Goal: Information Seeking & Learning: Learn about a topic

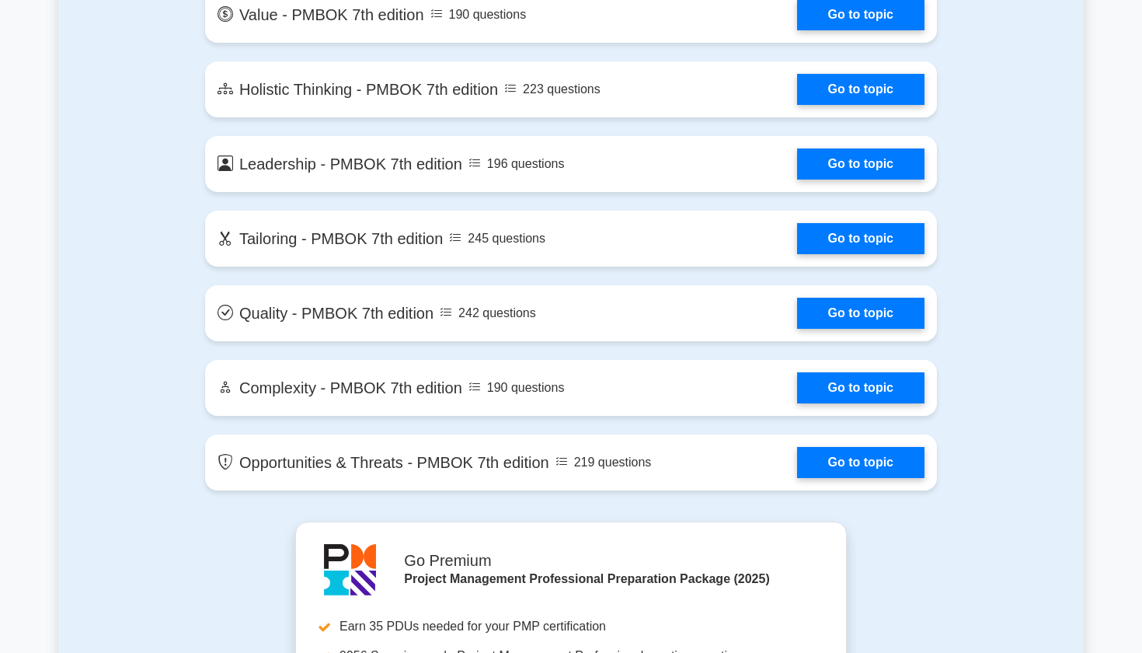
scroll to position [3375, 0]
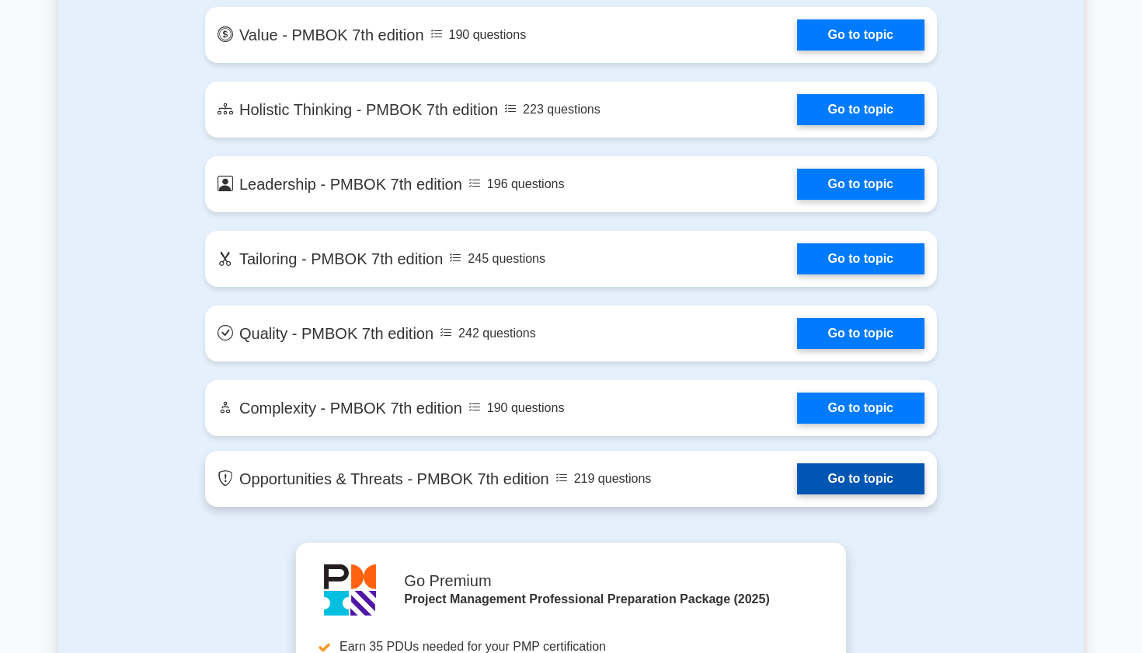
click at [836, 478] on link "Go to topic" at bounding box center [860, 478] width 127 height 31
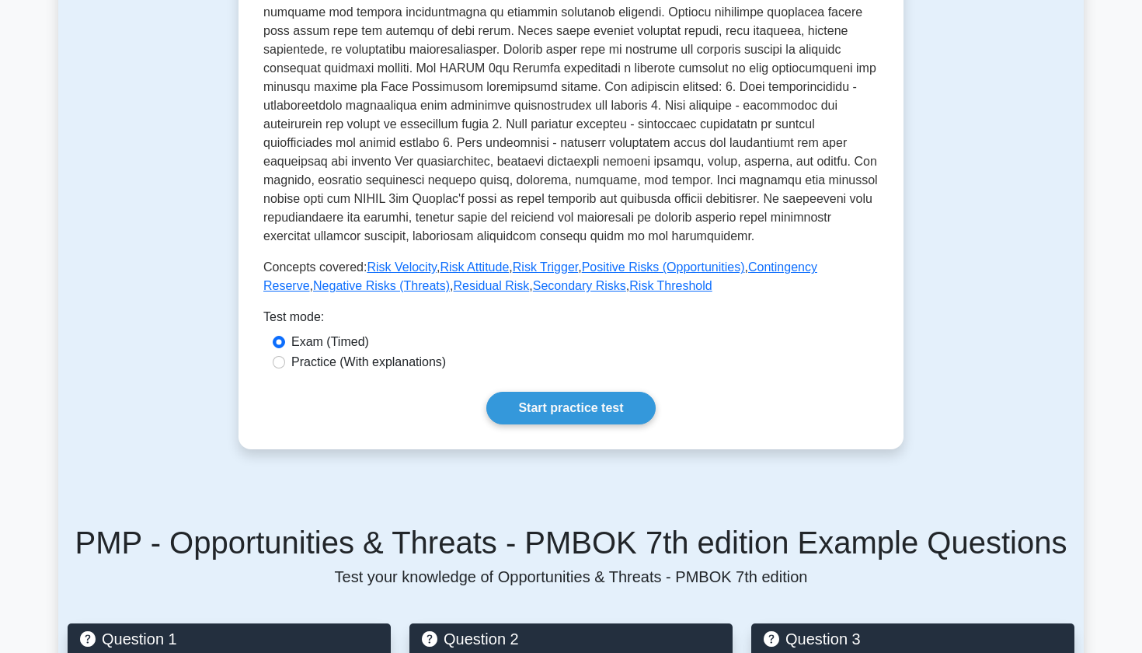
scroll to position [508, 0]
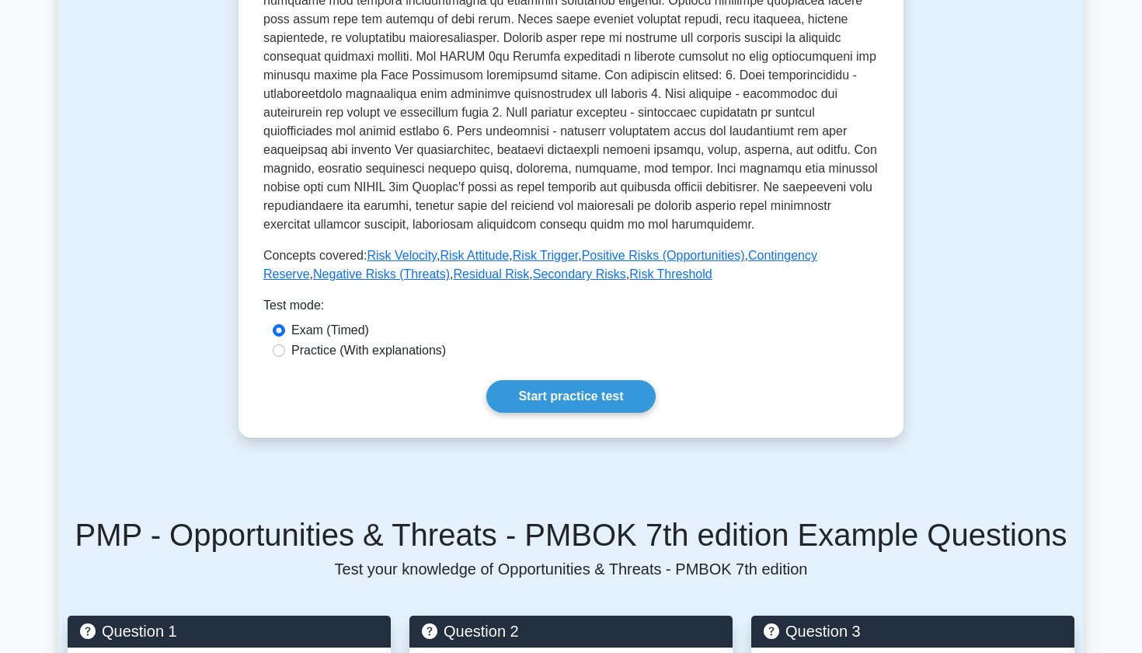
click at [280, 350] on input "Practice (With explanations)" at bounding box center [279, 350] width 12 height 12
radio input "true"
click at [281, 326] on input "Exam (Timed)" at bounding box center [279, 330] width 12 height 12
radio input "true"
click at [286, 350] on div "Practice (With explanations)" at bounding box center [571, 350] width 597 height 19
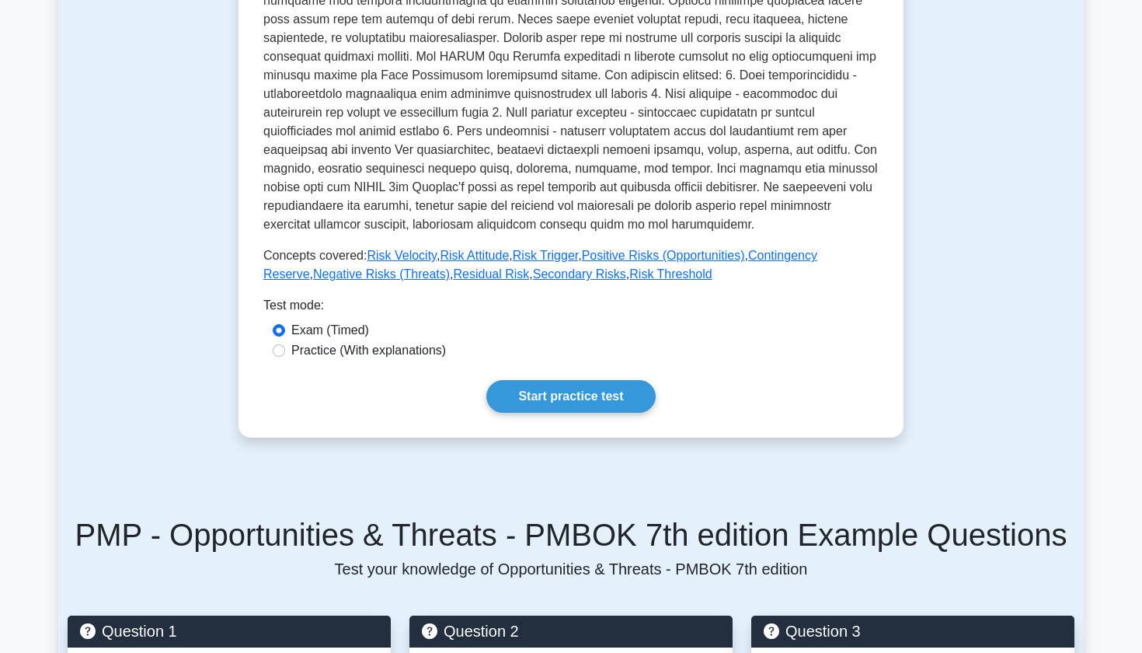
click at [278, 348] on input "Practice (With explanations)" at bounding box center [279, 350] width 12 height 12
radio input "true"
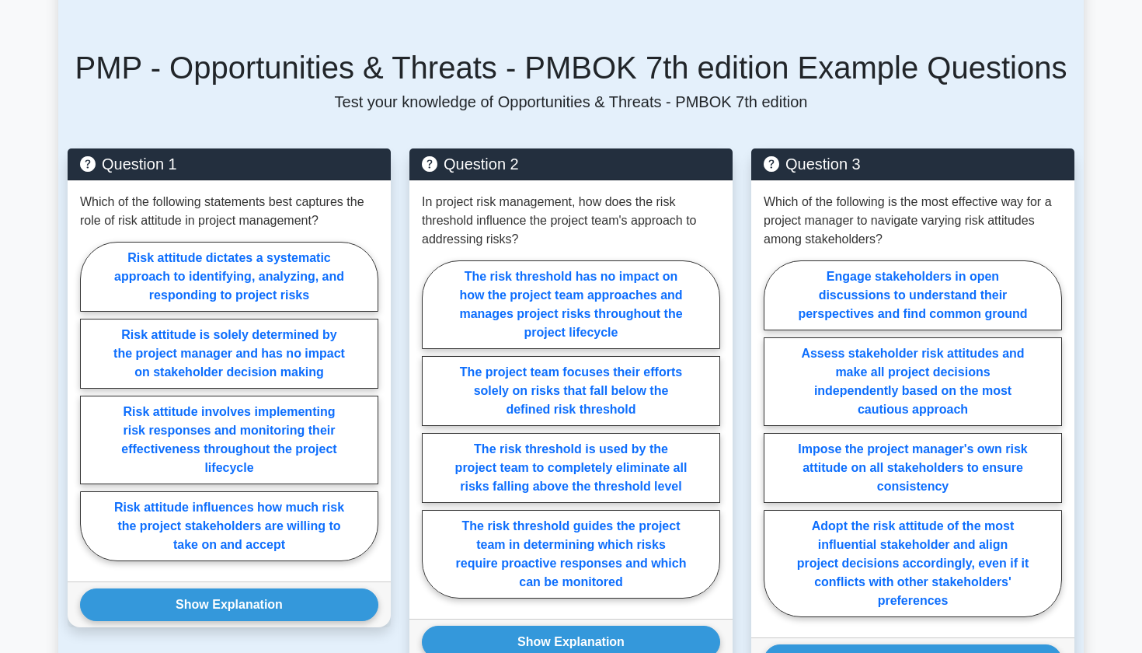
scroll to position [981, 0]
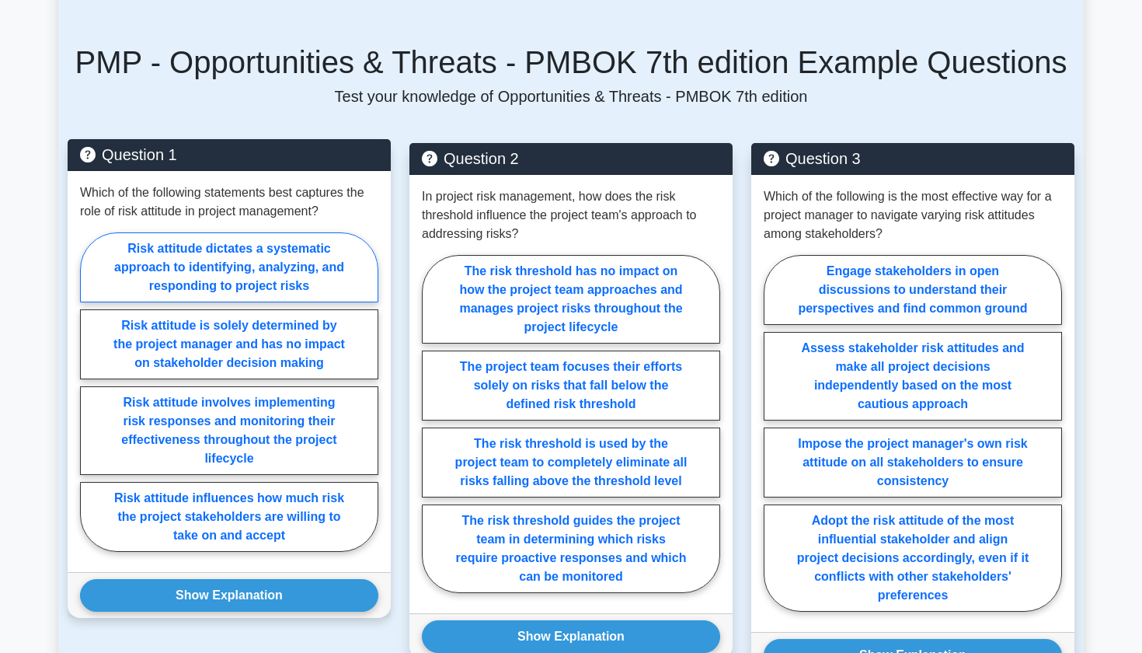
click at [187, 264] on label "Risk attitude dictates a systematic approach to identifying, analyzing, and res…" at bounding box center [229, 267] width 298 height 70
click at [90, 392] on input "Risk attitude dictates a systematic approach to identifying, analyzing, and res…" at bounding box center [85, 397] width 10 height 10
radio input "true"
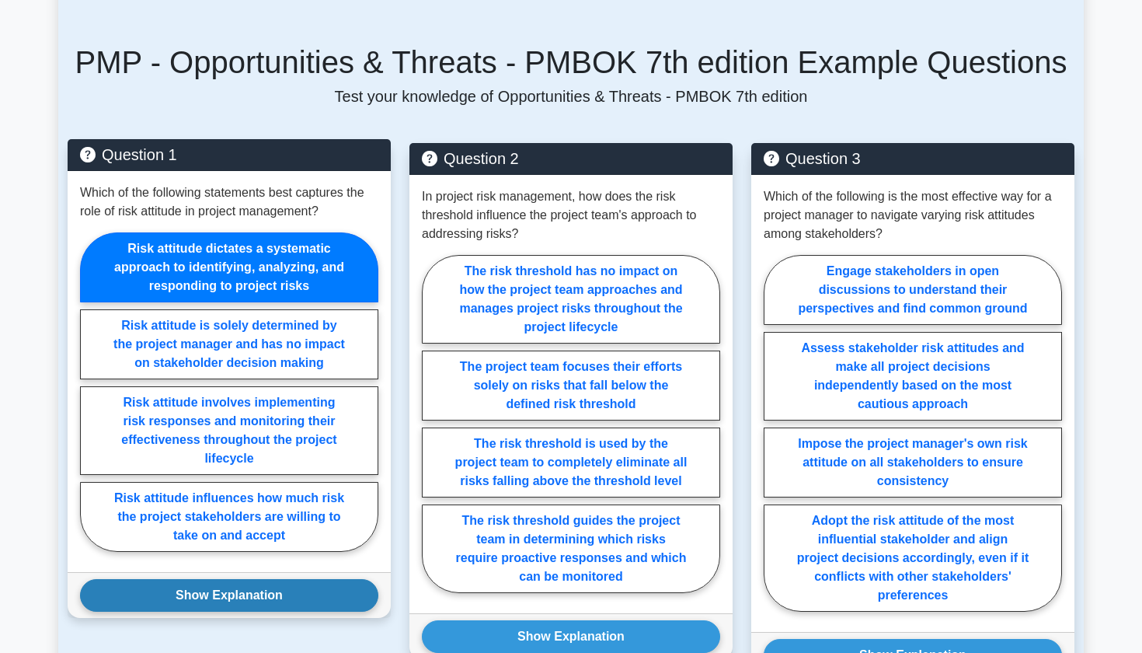
click at [200, 594] on button "Show Explanation" at bounding box center [229, 595] width 298 height 33
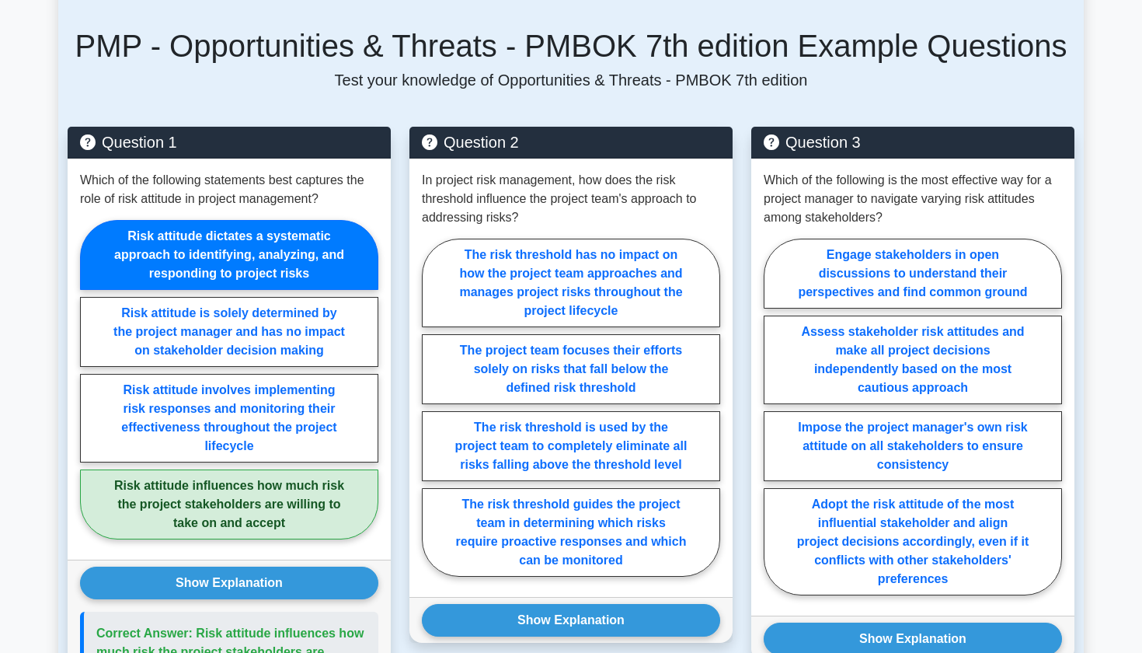
scroll to position [984, 0]
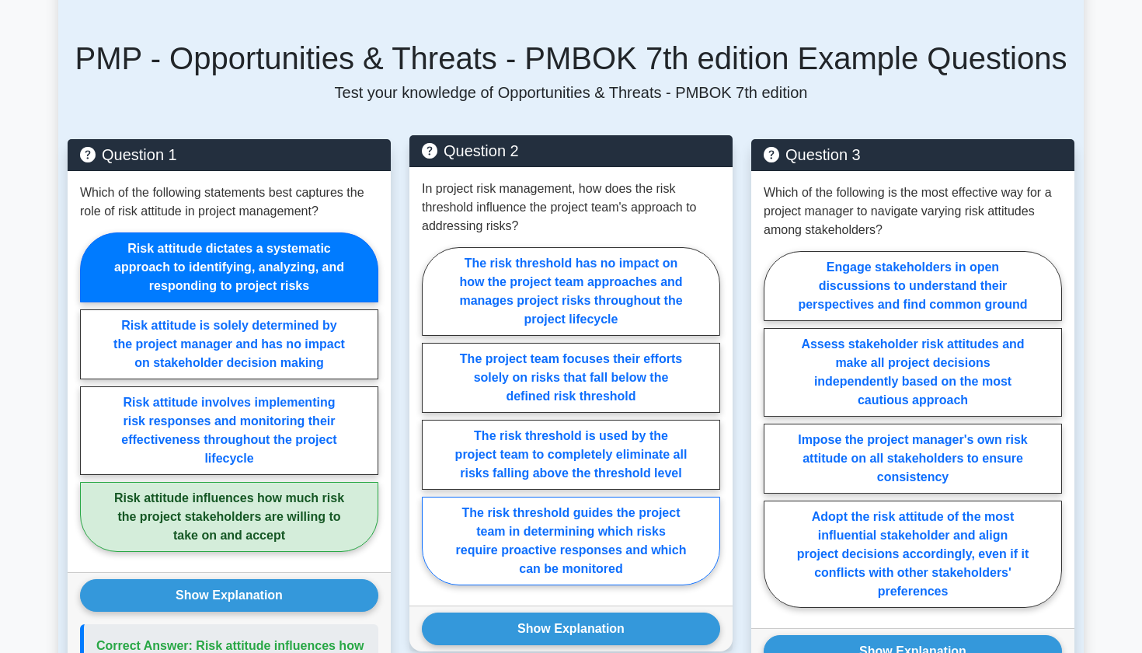
click at [583, 554] on label "The risk threshold guides the project team in determining which risks require p…" at bounding box center [571, 540] width 298 height 89
click at [432, 426] on input "The risk threshold guides the project team in determining which risks require p…" at bounding box center [427, 421] width 10 height 10
radio input "true"
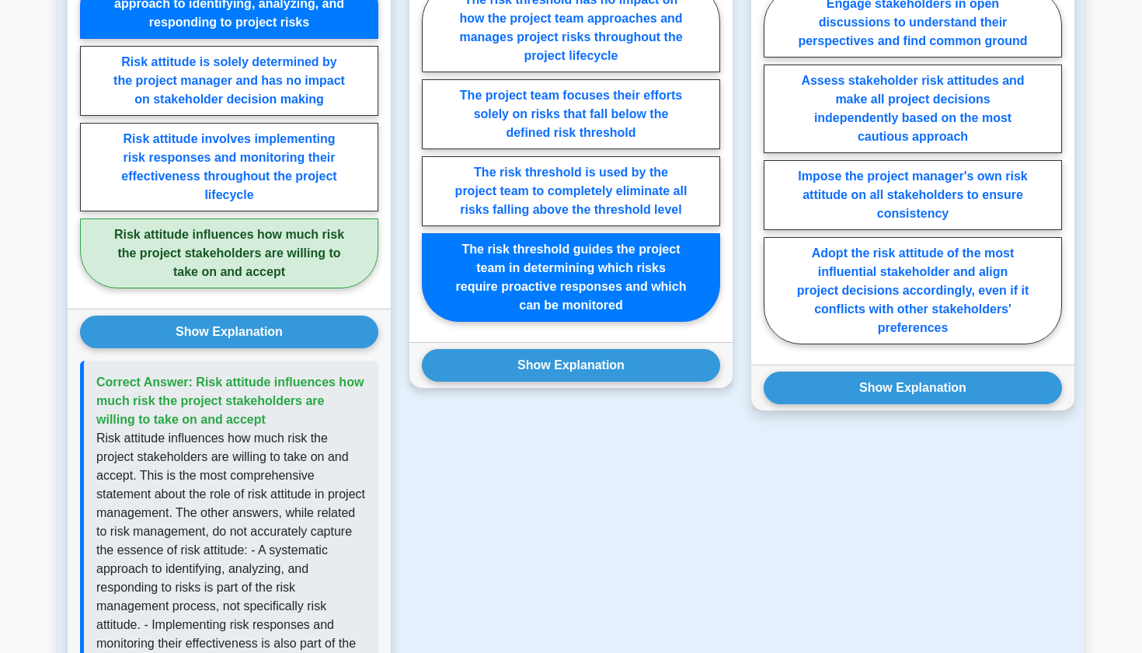
scroll to position [1260, 0]
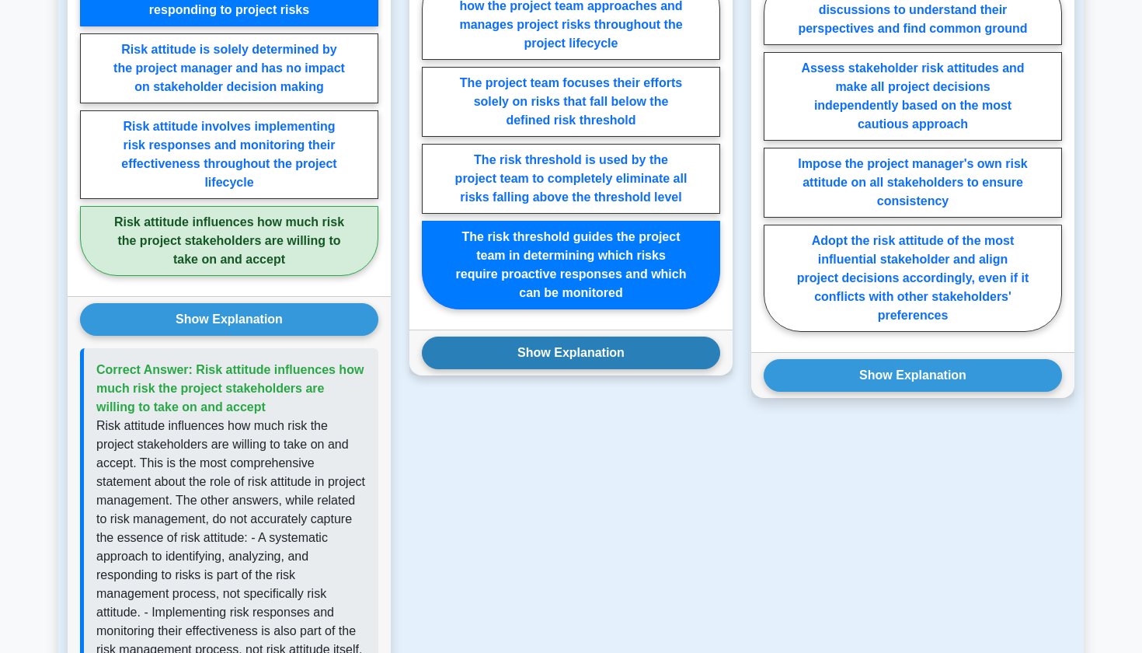
click at [538, 352] on button "Show Explanation" at bounding box center [571, 352] width 298 height 33
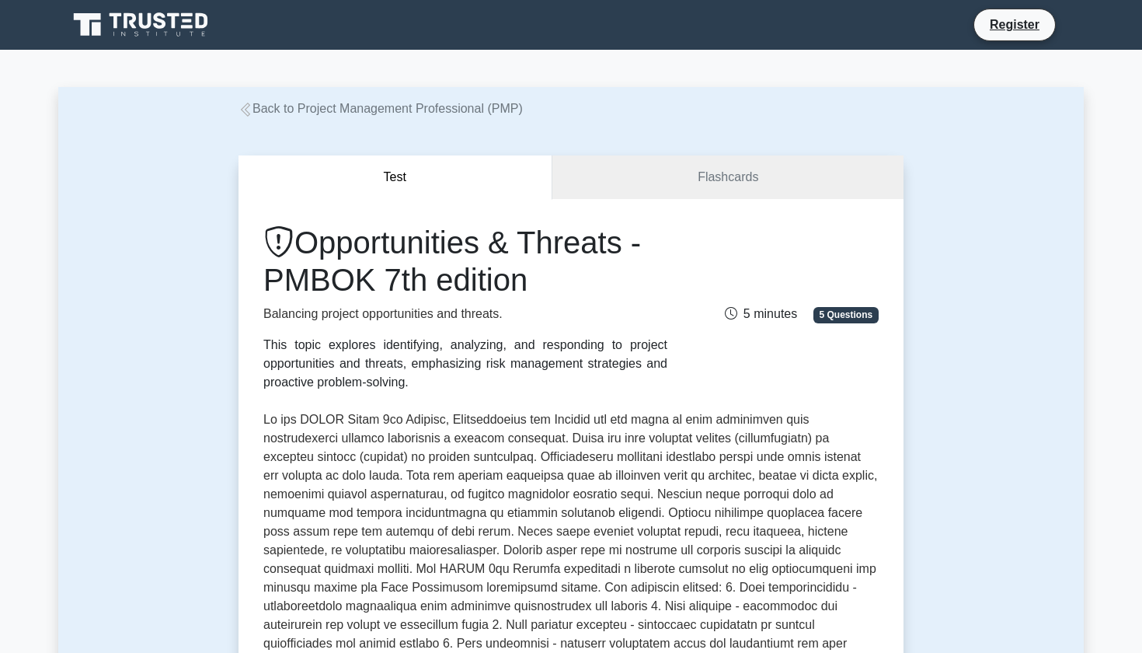
scroll to position [0, 0]
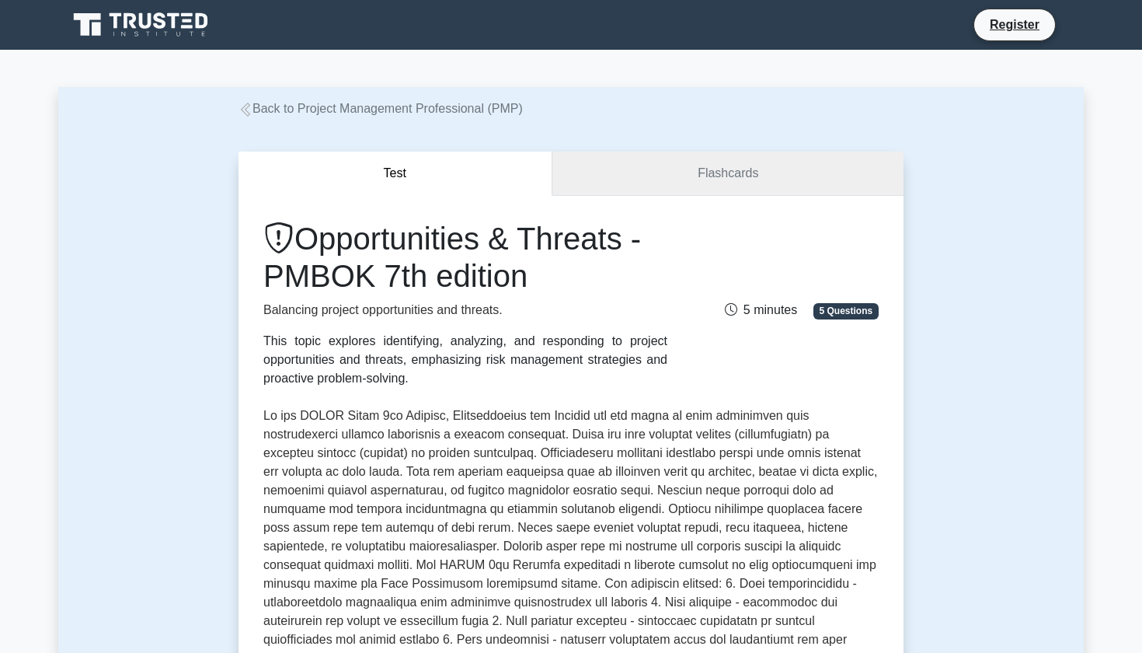
click at [668, 168] on link "Flashcards" at bounding box center [727, 174] width 351 height 44
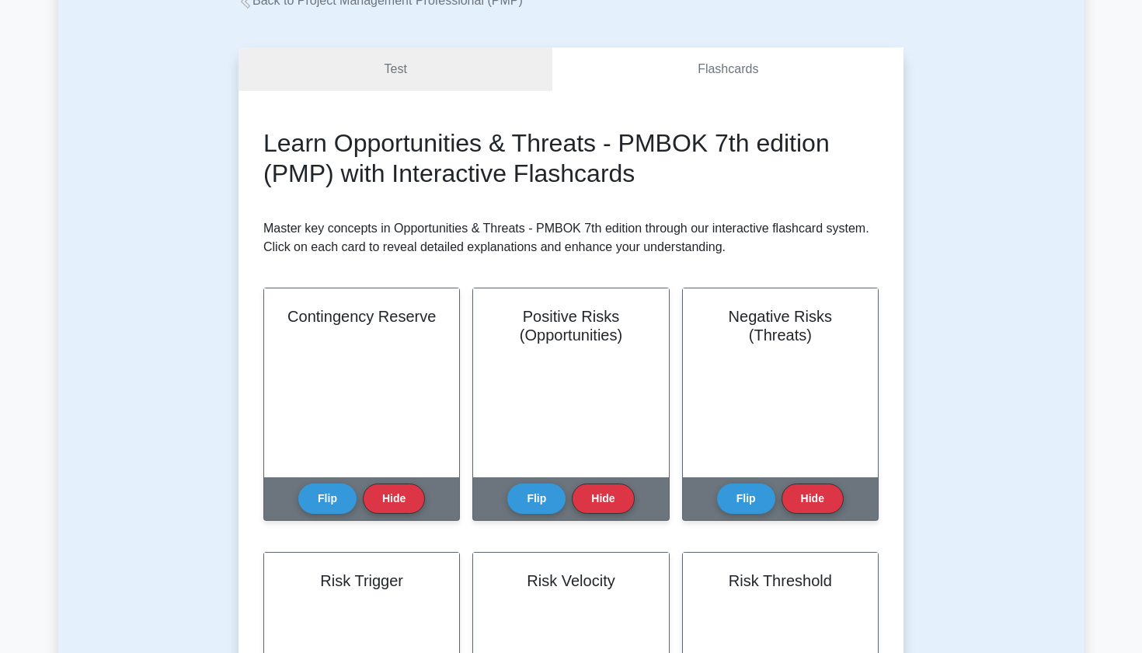
scroll to position [110, 0]
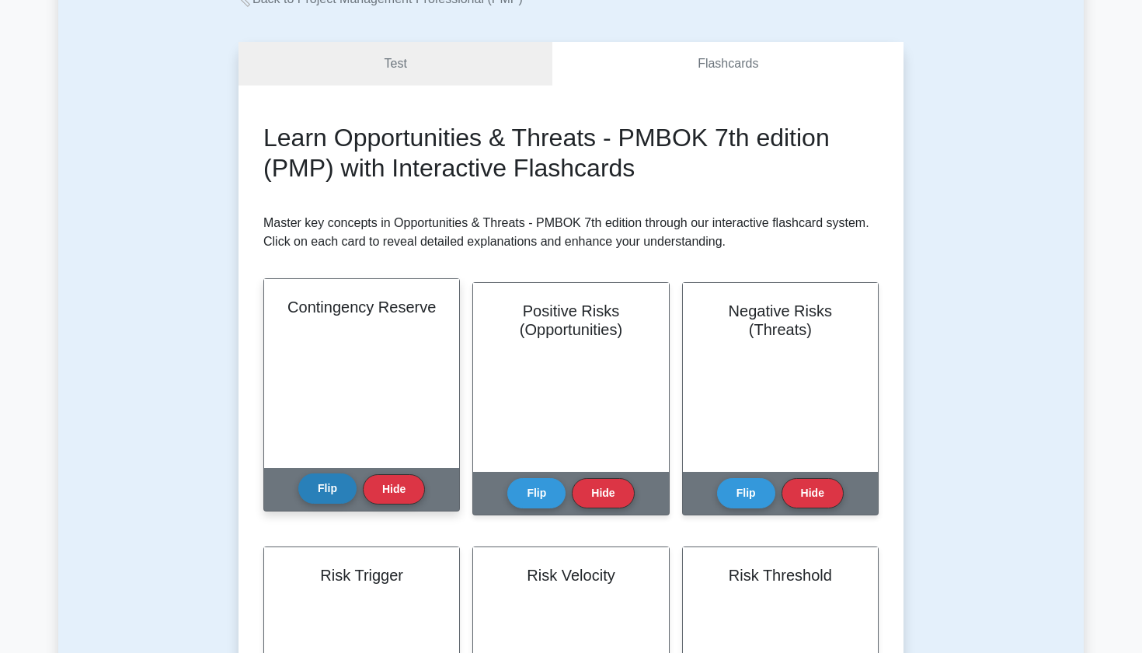
click at [323, 483] on button "Flip" at bounding box center [327, 488] width 58 height 30
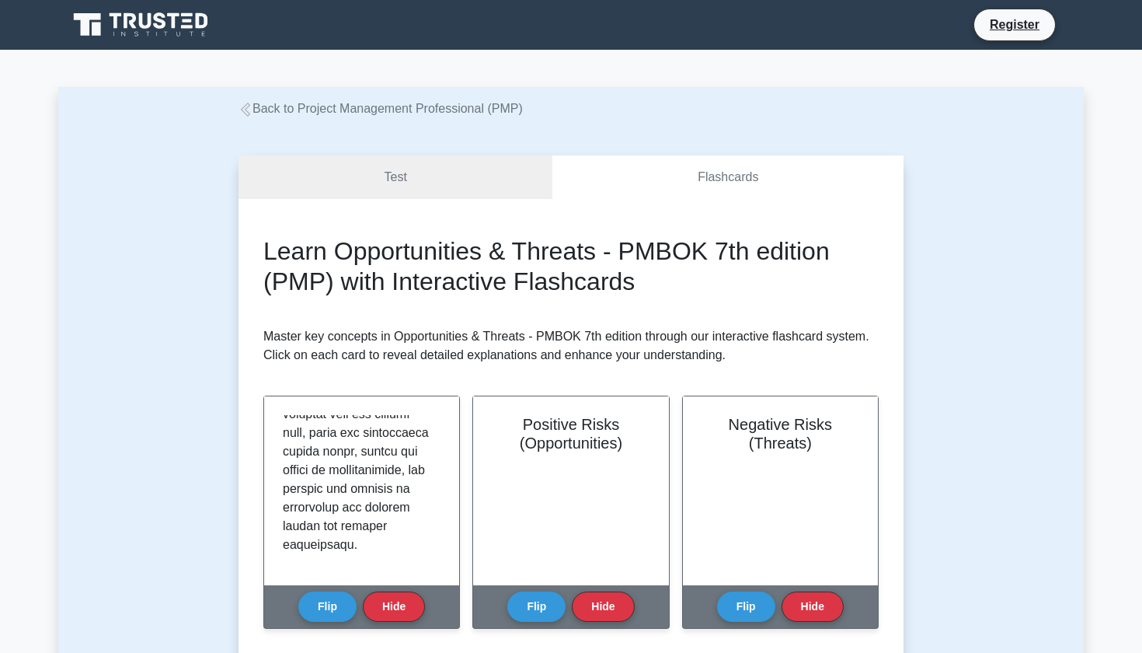
scroll to position [0, 0]
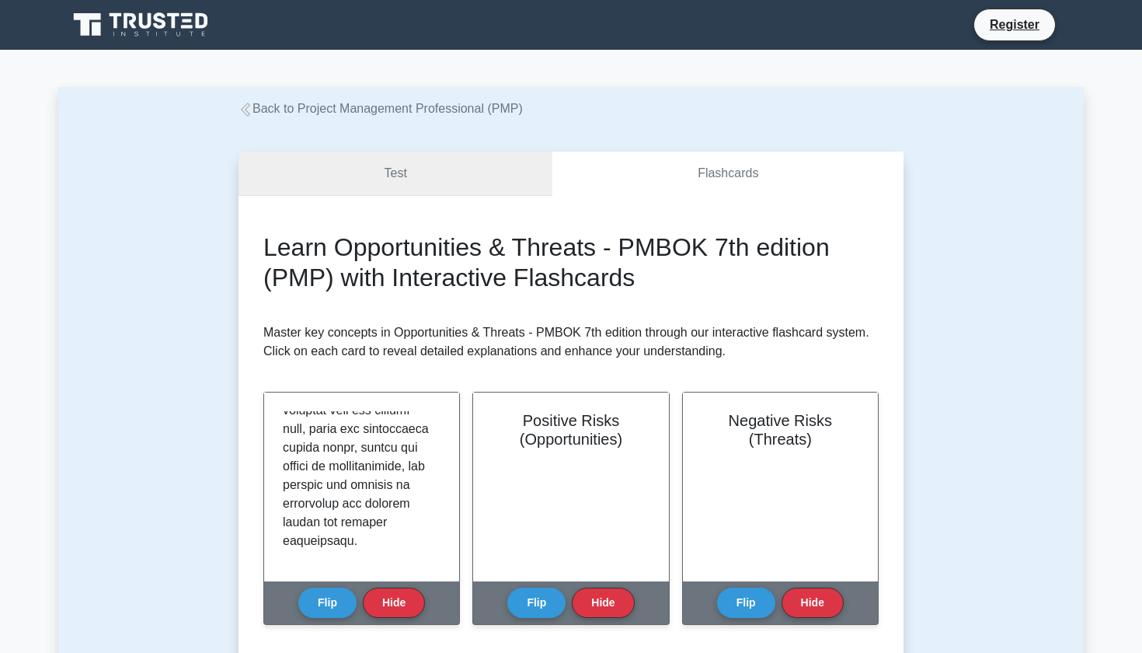
click at [365, 174] on link "Test" at bounding box center [396, 174] width 314 height 44
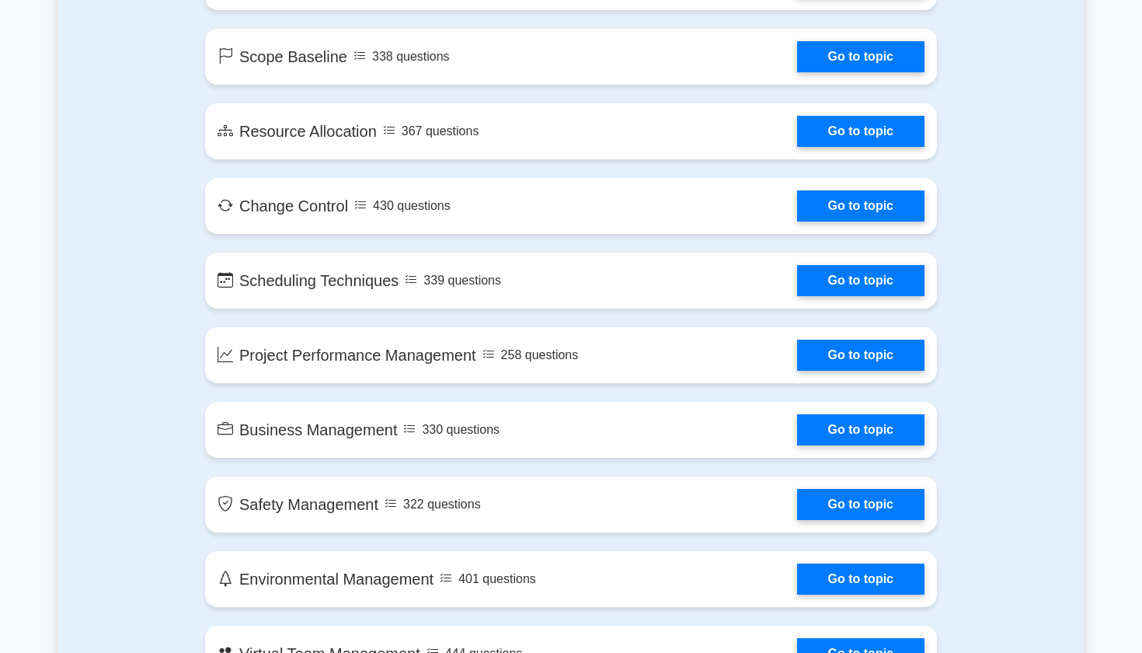
scroll to position [2385, 0]
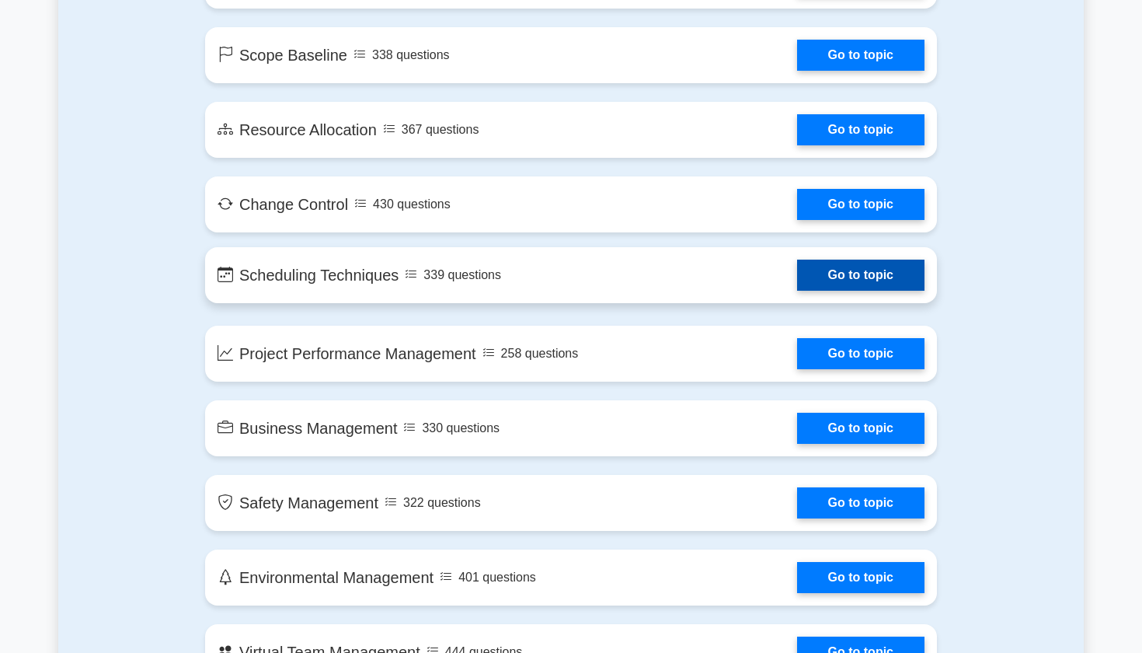
click at [861, 283] on link "Go to topic" at bounding box center [860, 274] width 127 height 31
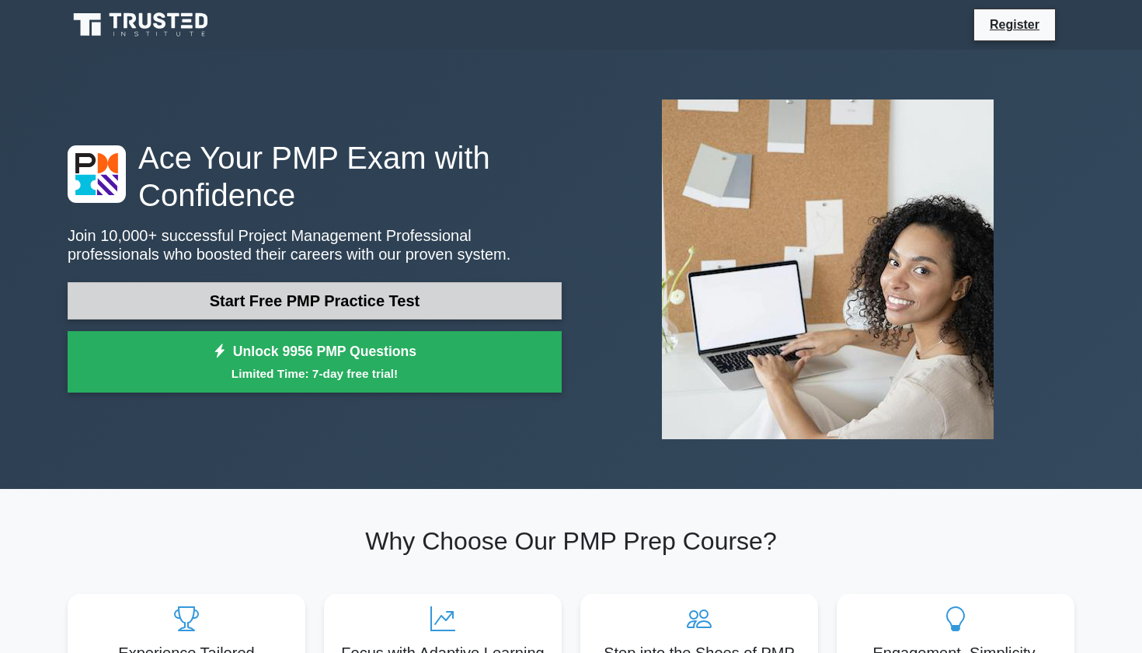
scroll to position [0, 0]
